Goal: Information Seeking & Learning: Understand process/instructions

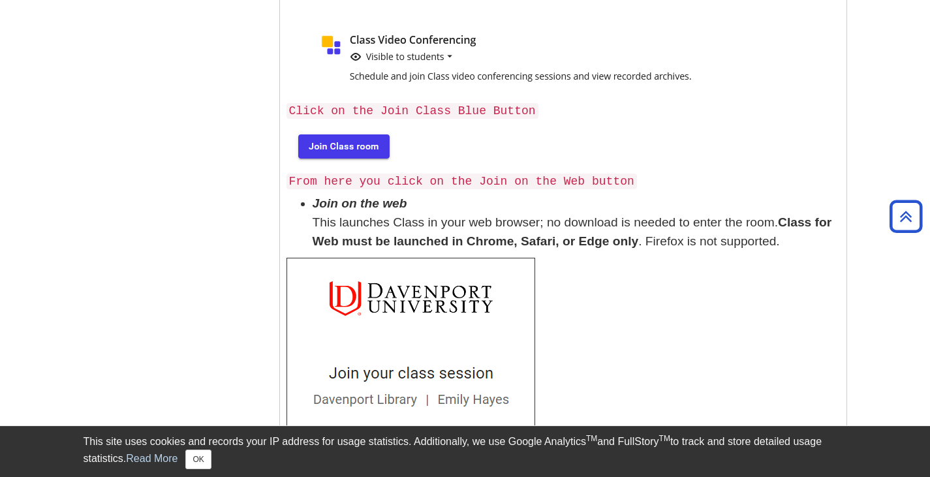
scroll to position [352, 0]
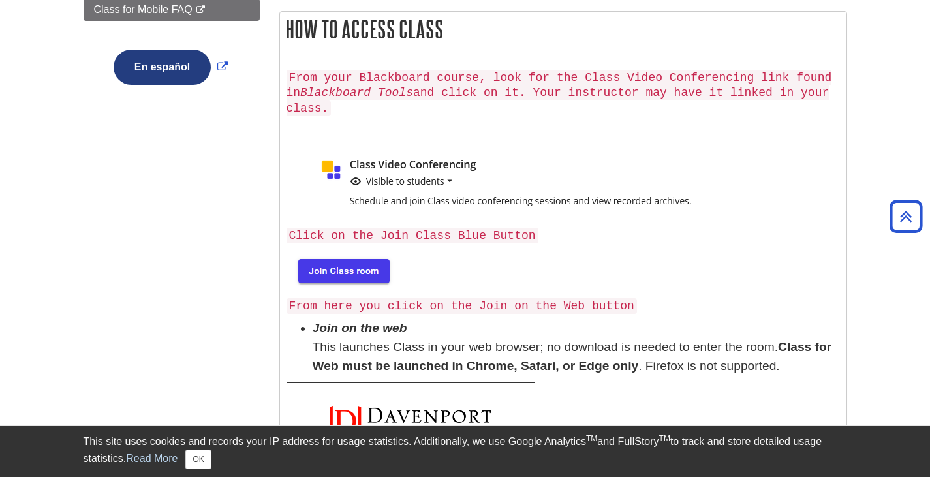
click at [356, 252] on img at bounding box center [343, 270] width 112 height 42
click at [340, 253] on img at bounding box center [343, 270] width 112 height 42
click at [339, 253] on img at bounding box center [343, 270] width 112 height 42
click at [340, 257] on img at bounding box center [343, 270] width 112 height 42
click at [339, 251] on img at bounding box center [343, 270] width 112 height 42
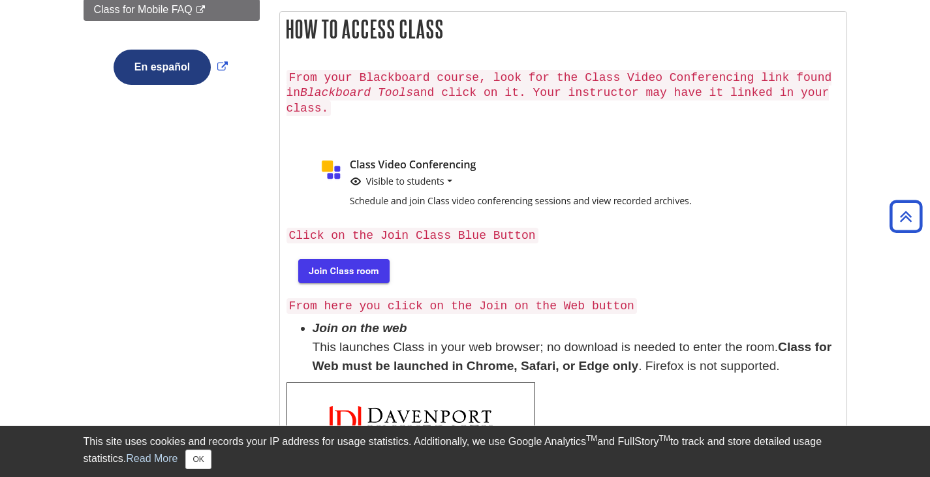
click at [409, 228] on code "Click on the Join Class Blue Button" at bounding box center [413, 236] width 252 height 16
click at [429, 249] on p at bounding box center [563, 270] width 553 height 42
click at [349, 254] on img at bounding box center [343, 270] width 112 height 42
